Goal: Information Seeking & Learning: Learn about a topic

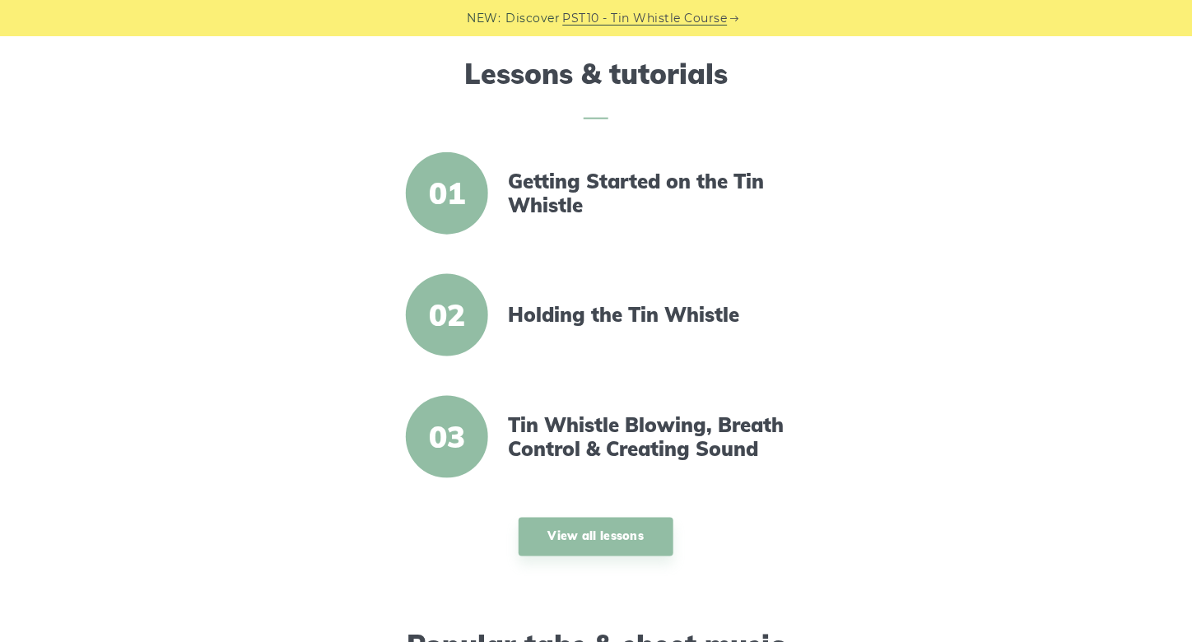
scroll to position [576, 0]
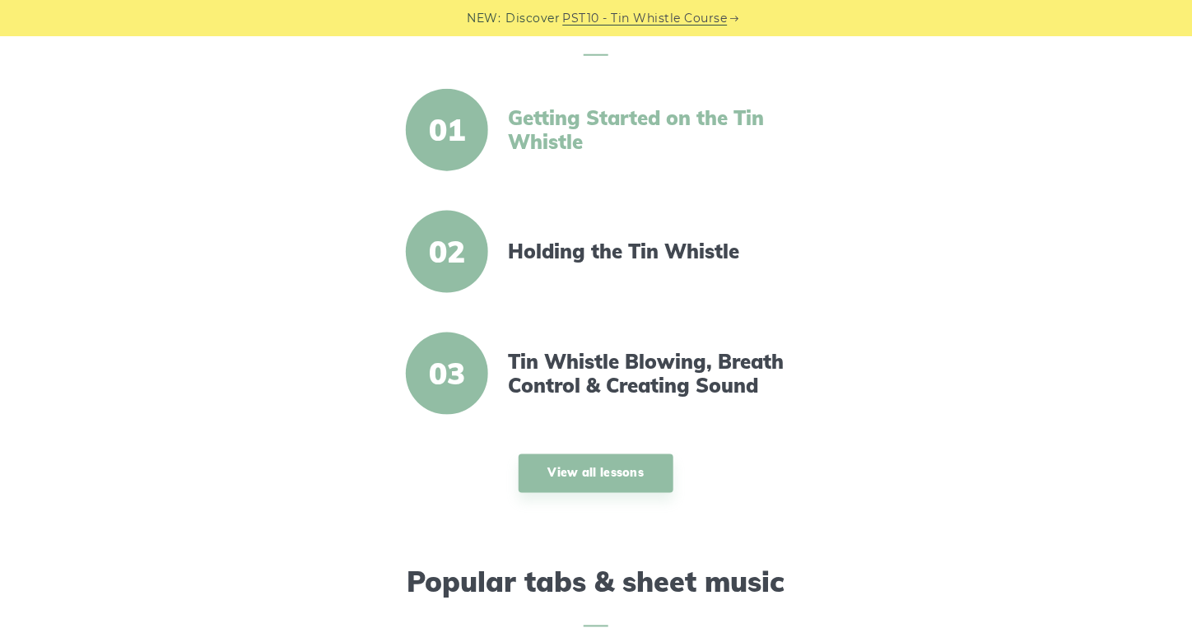
click at [551, 138] on link "Getting Started on the Tin Whistle" at bounding box center [649, 130] width 283 height 48
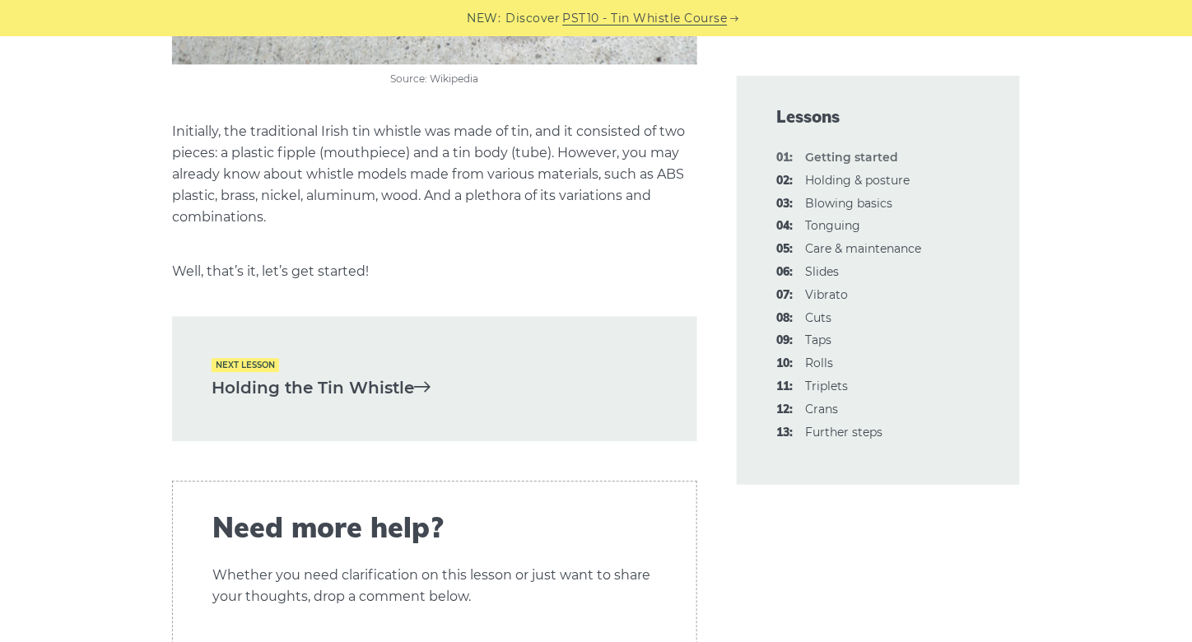
scroll to position [3456, 0]
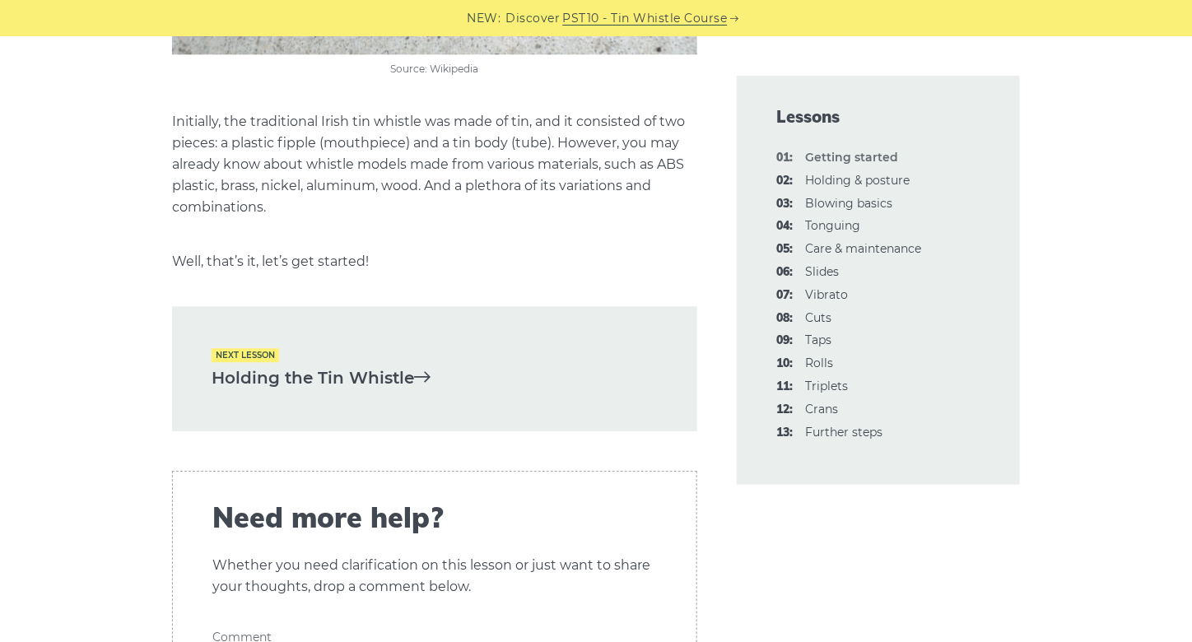
click at [376, 365] on link "Holding the Tin Whistle" at bounding box center [434, 378] width 446 height 27
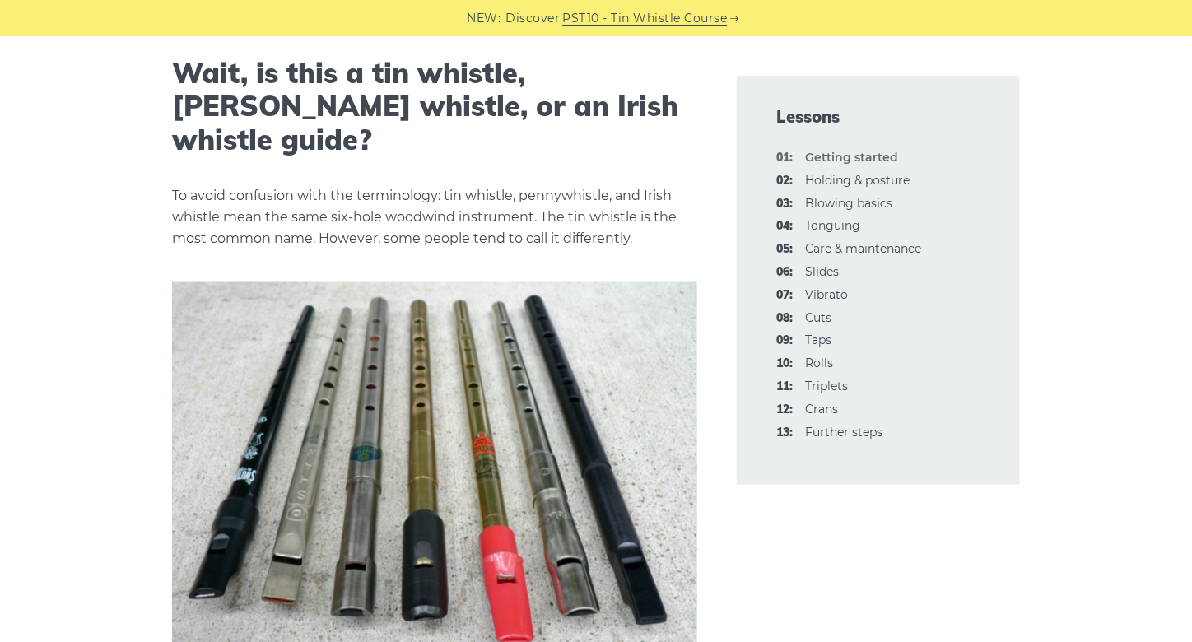
scroll to position [2798, 0]
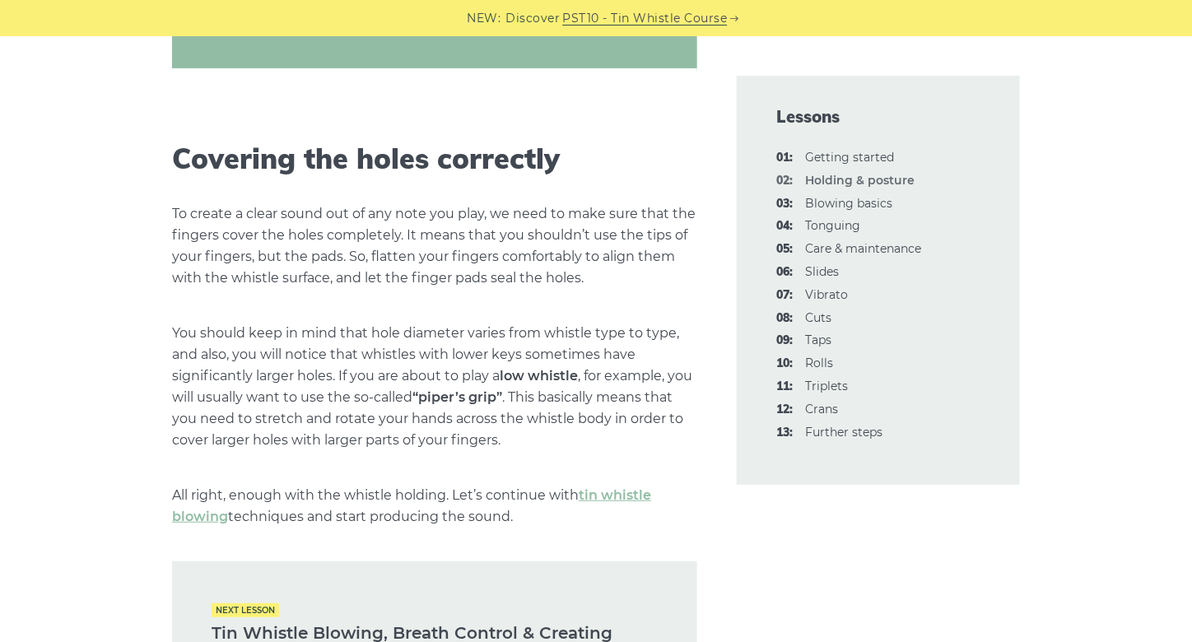
scroll to position [2102, 0]
